Goal: Navigation & Orientation: Understand site structure

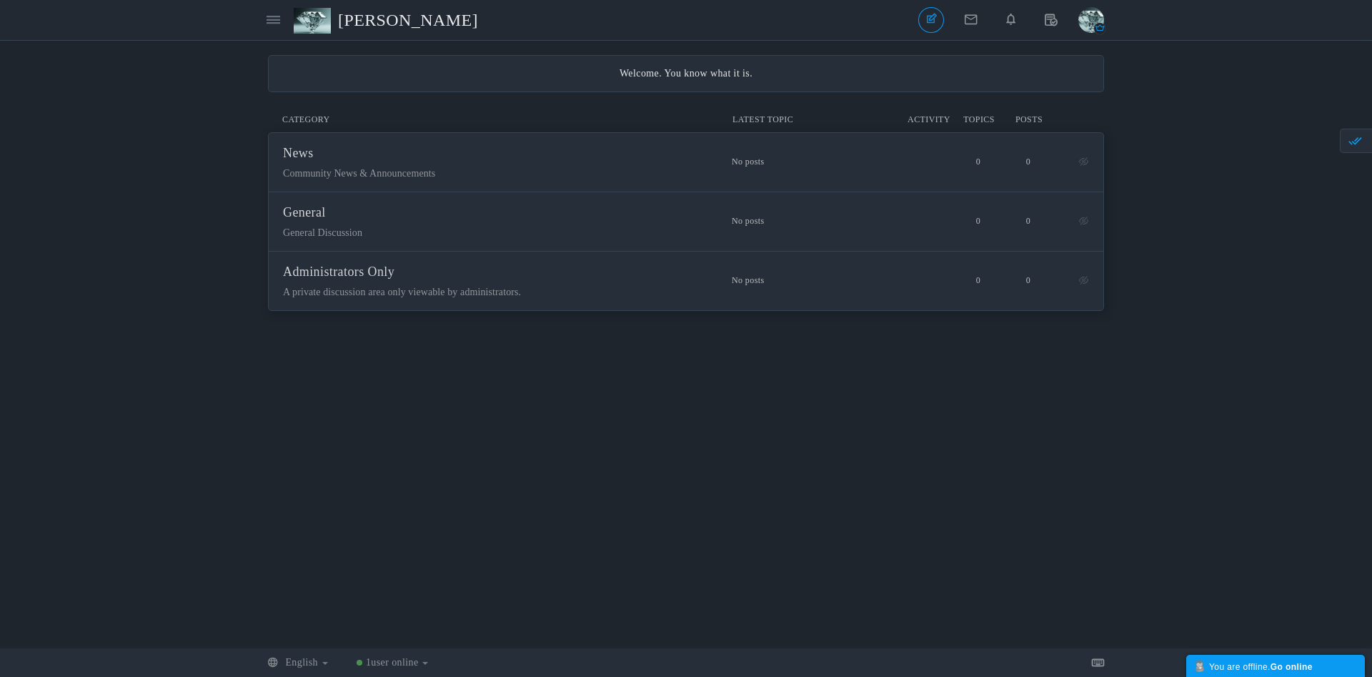
click at [361, 24] on span "[PERSON_NAME]" at bounding box center [413, 20] width 151 height 33
click at [278, 21] on icon at bounding box center [273, 20] width 14 height 12
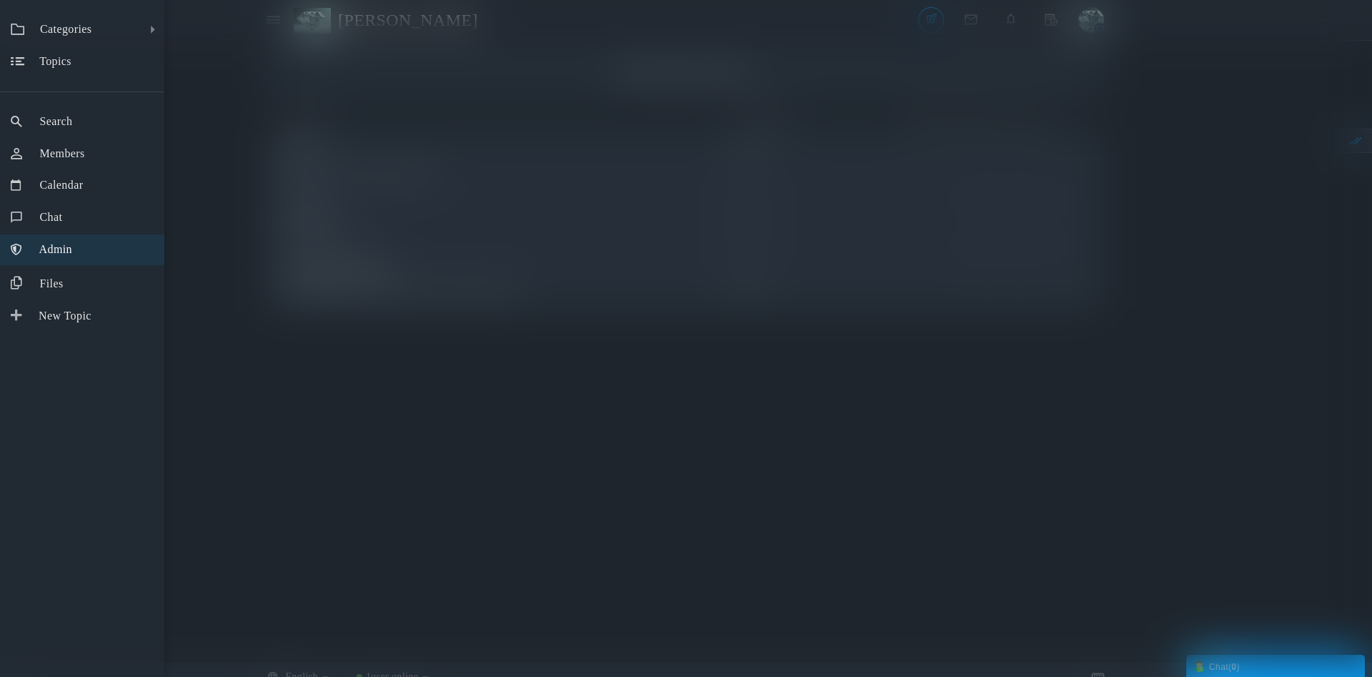
click at [103, 255] on link "Admin" at bounding box center [82, 249] width 164 height 31
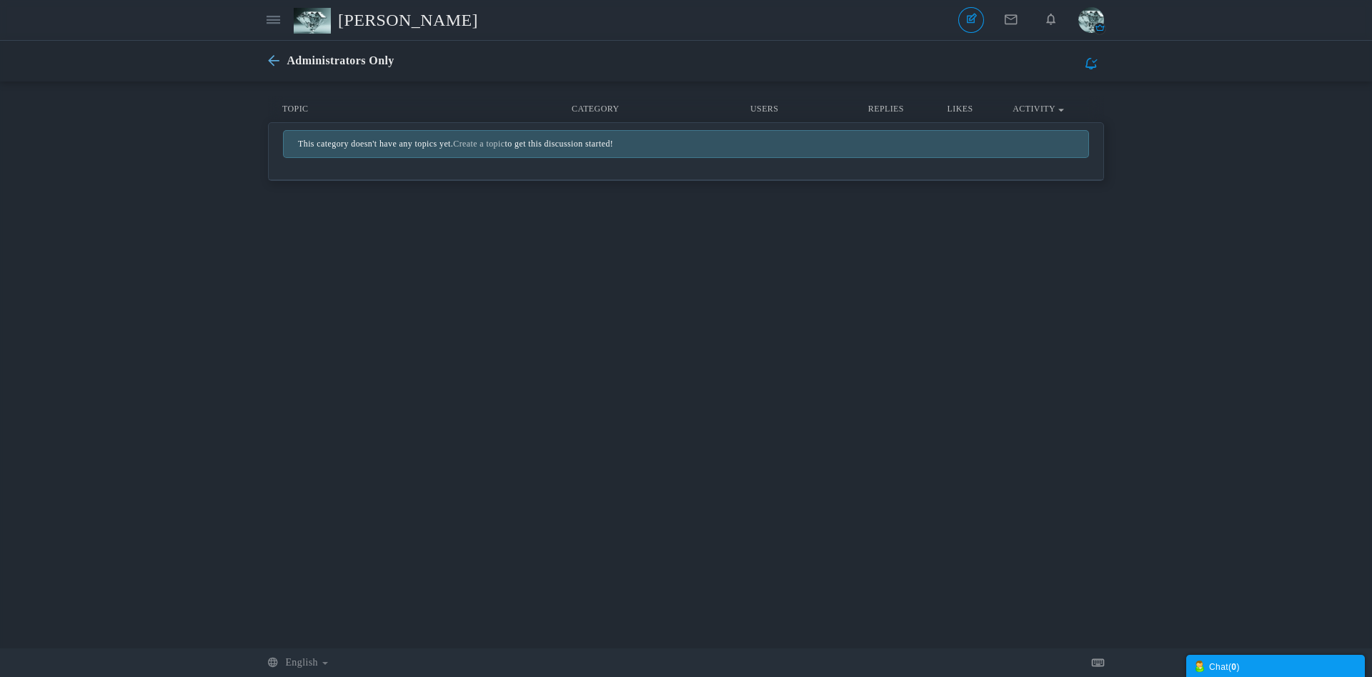
click at [276, 60] on icon at bounding box center [277, 61] width 19 height 12
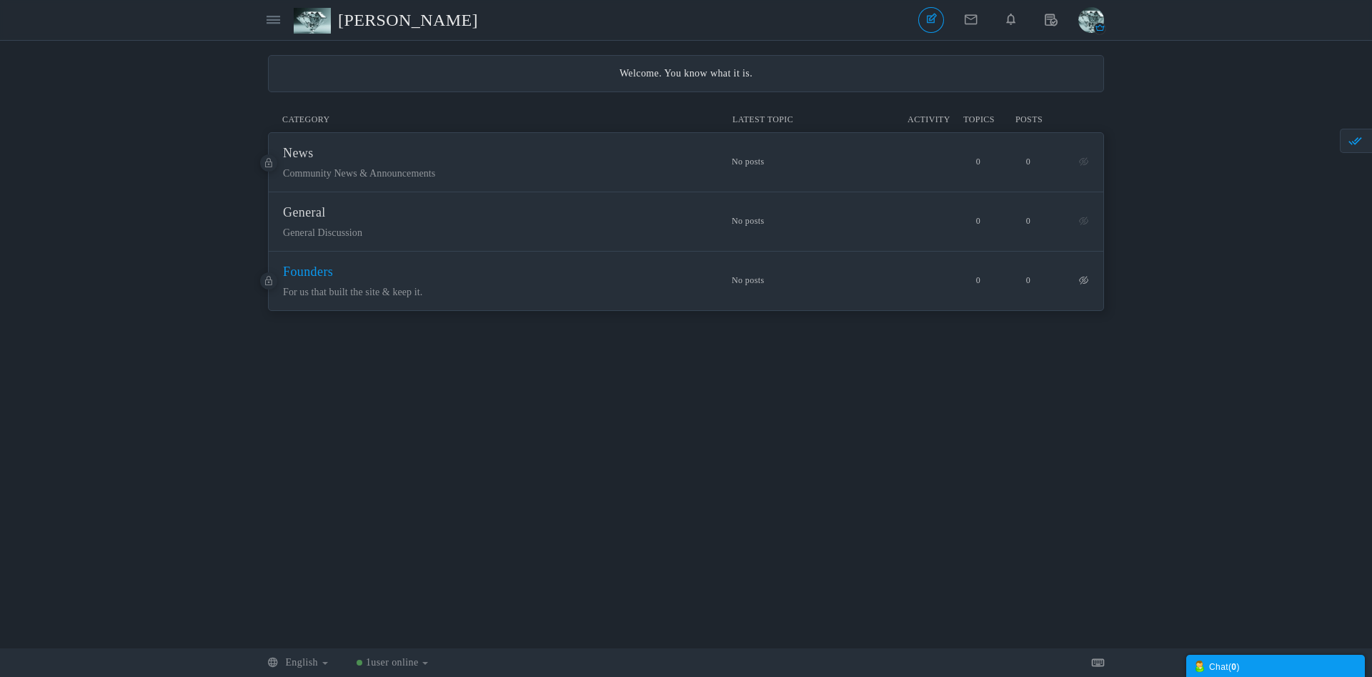
click at [314, 272] on span "Founders" at bounding box center [308, 271] width 50 height 14
click at [289, 156] on span "News" at bounding box center [298, 153] width 31 height 14
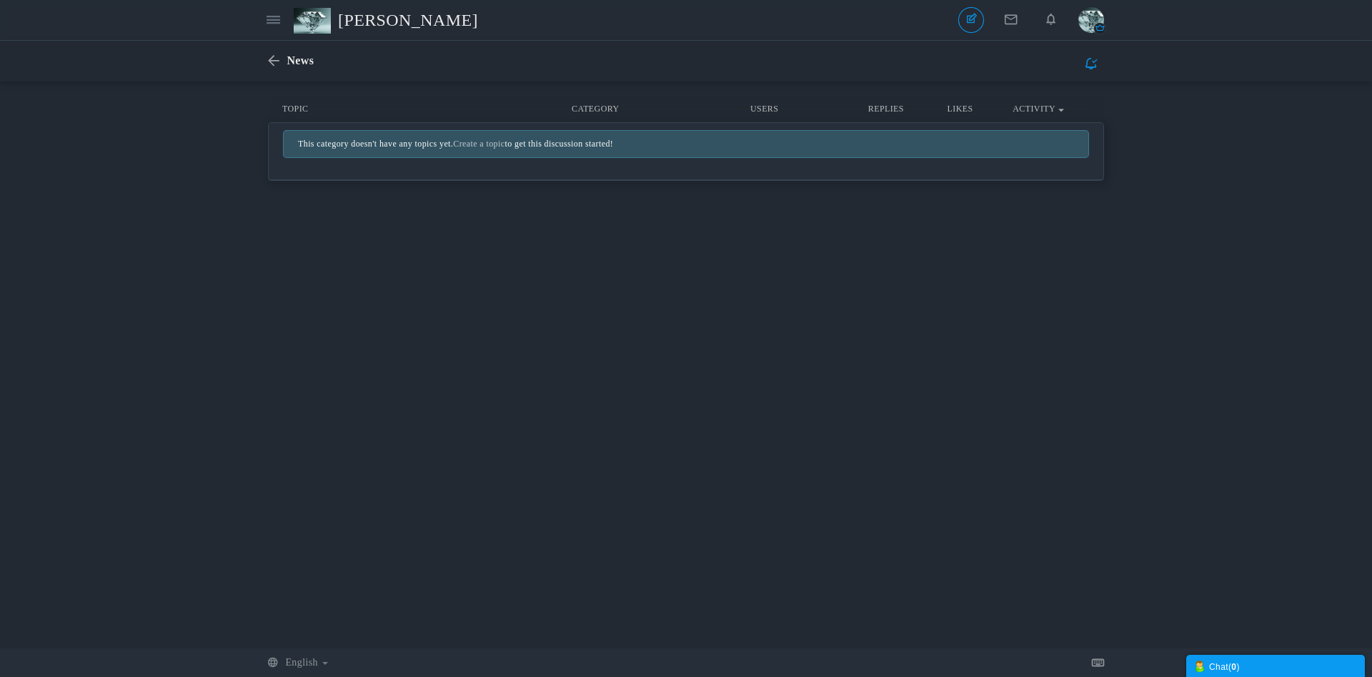
click at [361, 24] on span "[PERSON_NAME]" at bounding box center [413, 20] width 151 height 33
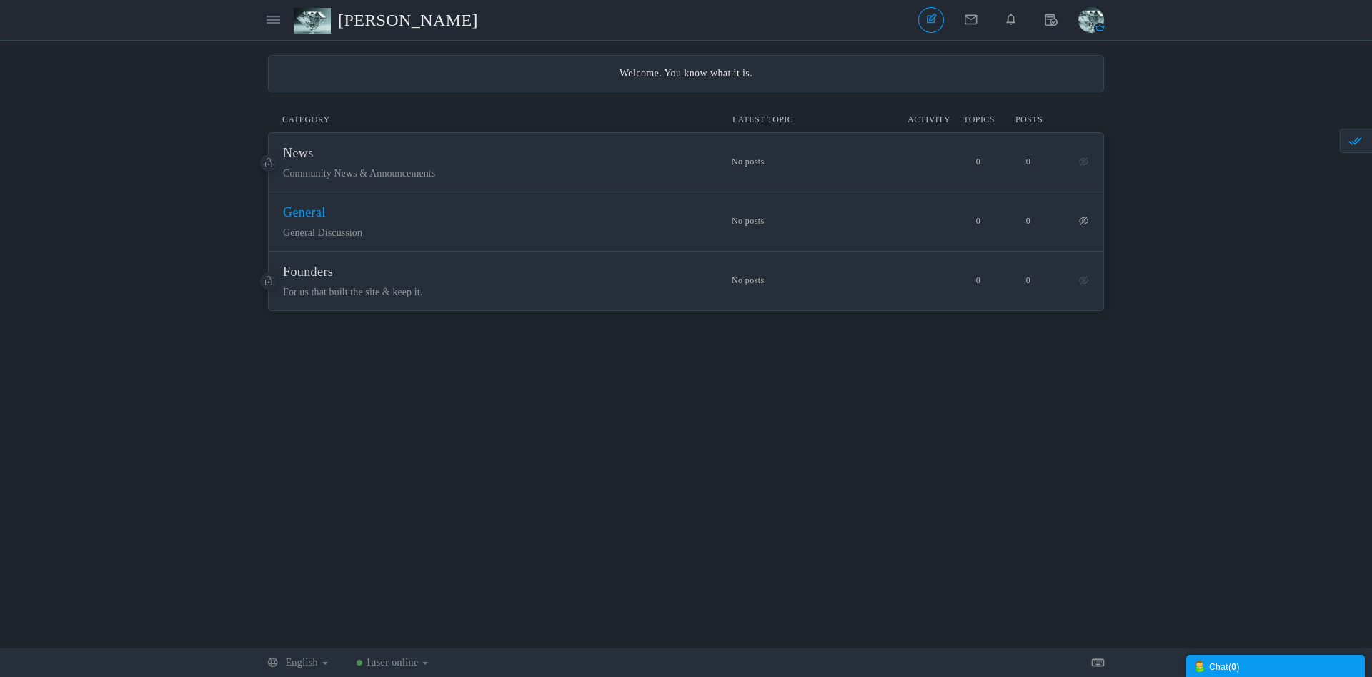
click at [315, 207] on span "General" at bounding box center [304, 212] width 43 height 14
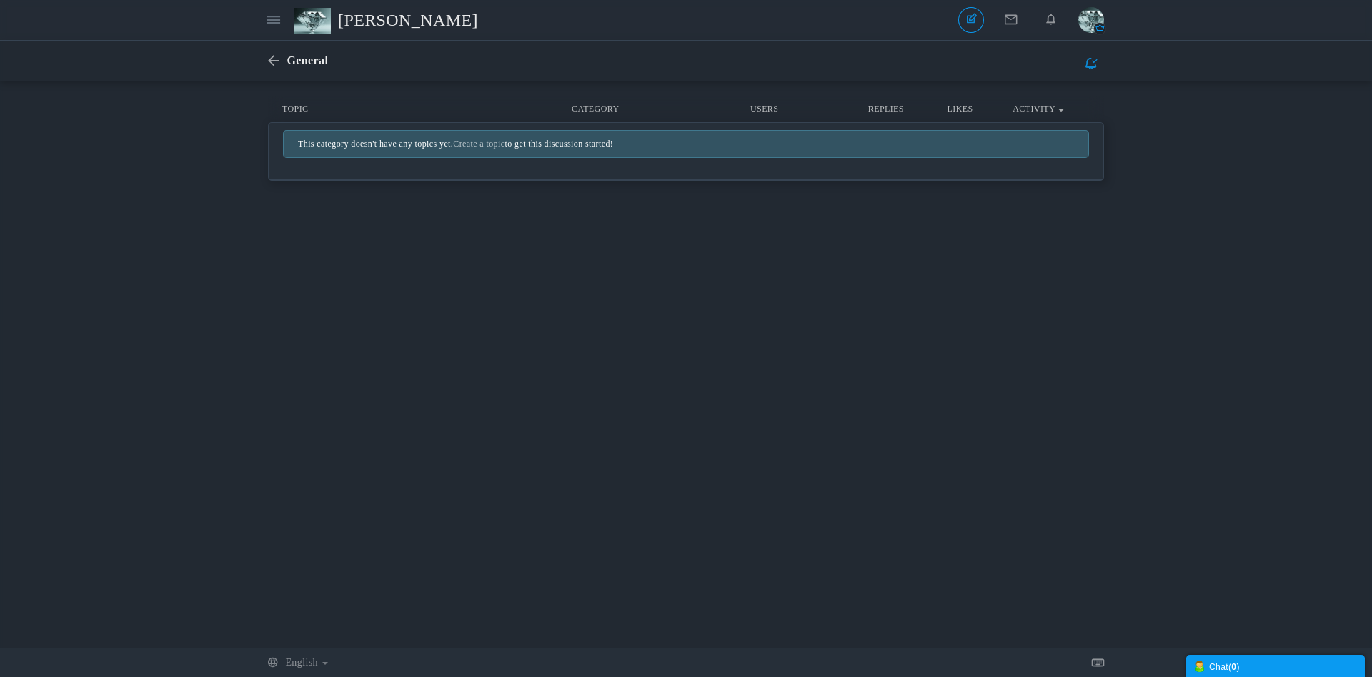
click at [440, 19] on span "[PERSON_NAME]" at bounding box center [413, 20] width 151 height 33
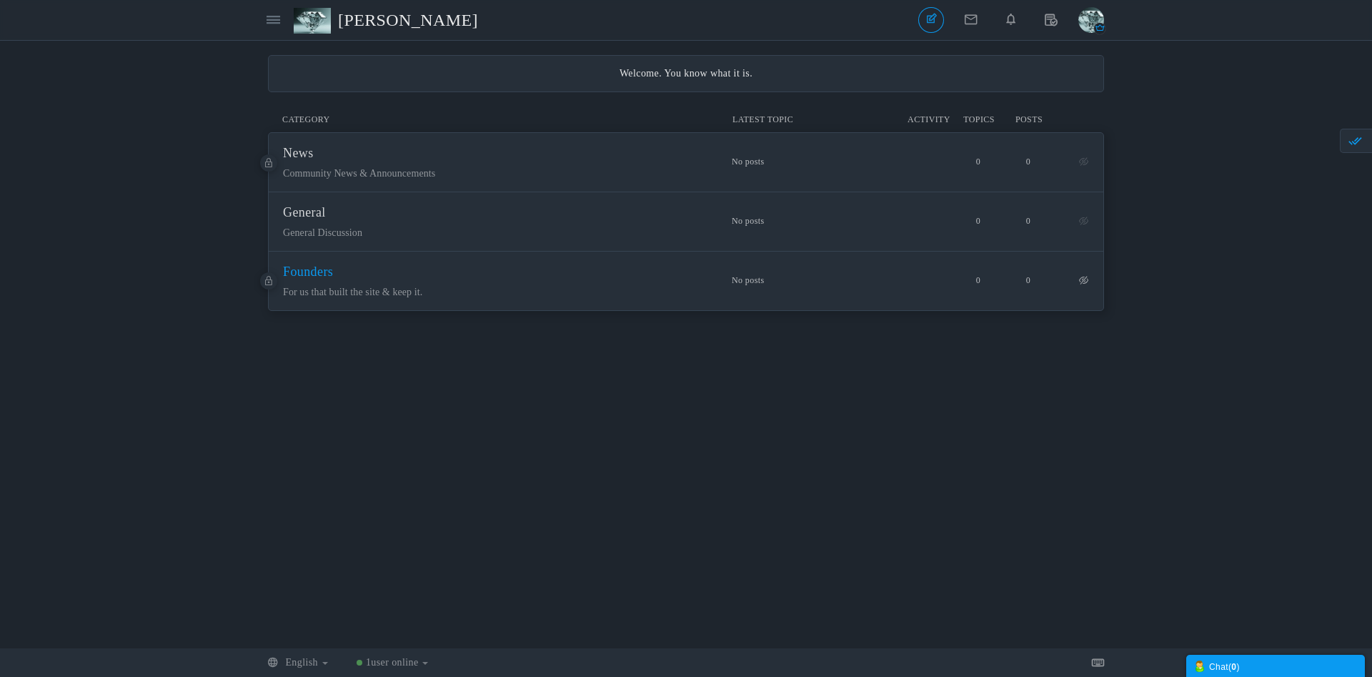
click at [310, 271] on span "Founders" at bounding box center [308, 271] width 50 height 14
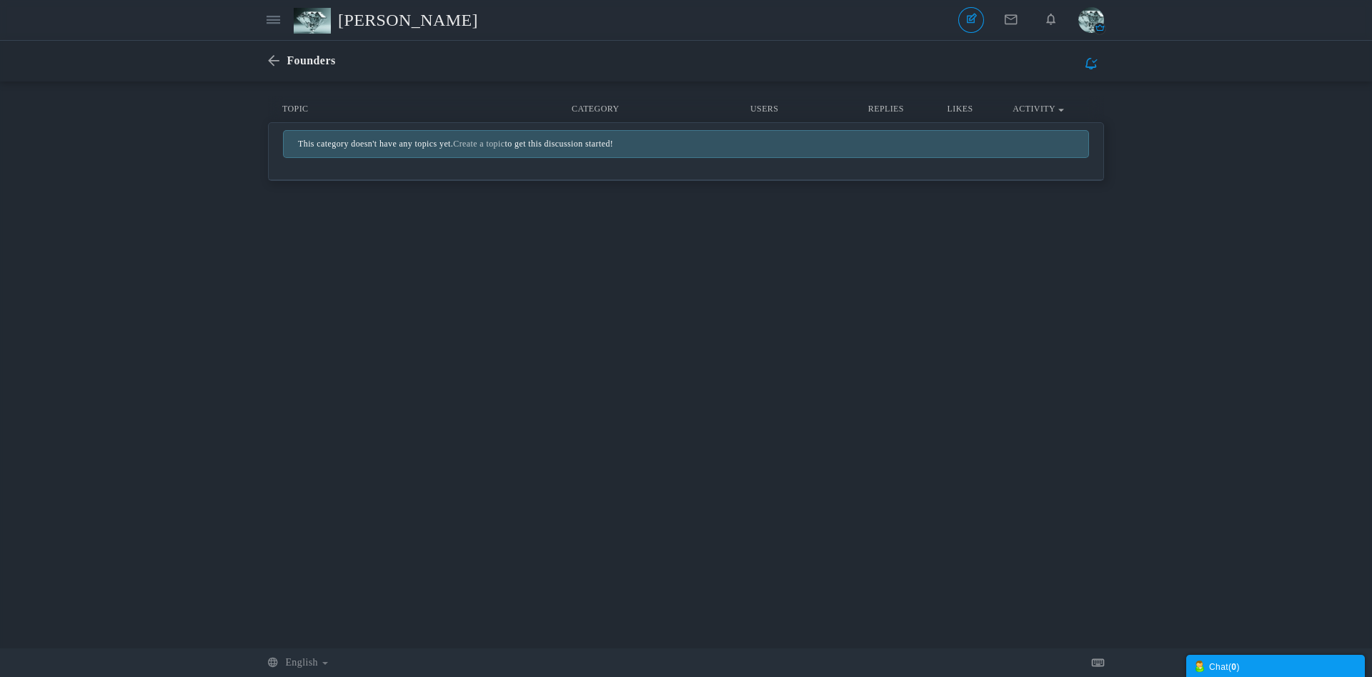
click at [403, 18] on span "[PERSON_NAME]" at bounding box center [413, 20] width 151 height 33
